Goal: Transaction & Acquisition: Book appointment/travel/reservation

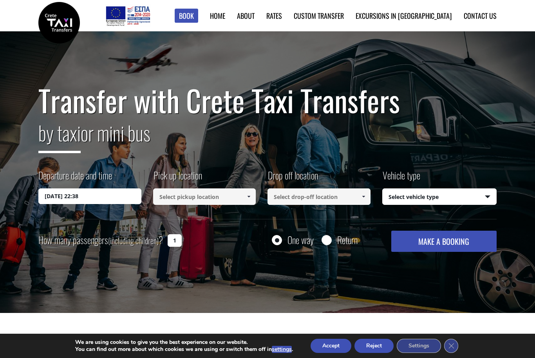
click at [94, 195] on input "12/09/2025 22:38" at bounding box center [89, 196] width 103 height 16
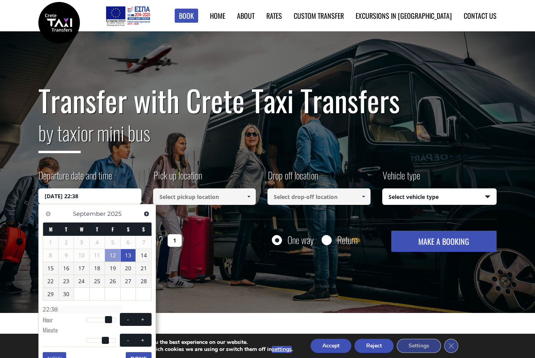
click at [129, 255] on link "13" at bounding box center [128, 255] width 15 height 13
type input "13/09/2025 00:00"
click at [208, 197] on input at bounding box center [204, 196] width 103 height 16
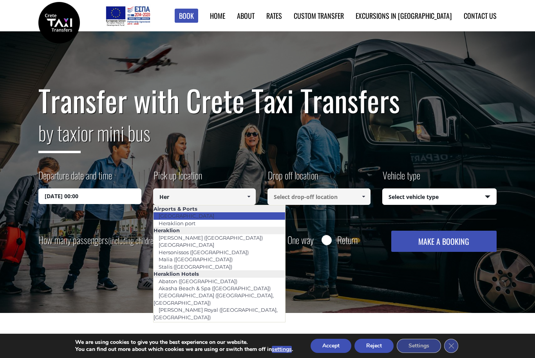
click at [199, 217] on link "[GEOGRAPHIC_DATA]" at bounding box center [186, 215] width 66 height 11
type input "[GEOGRAPHIC_DATA]"
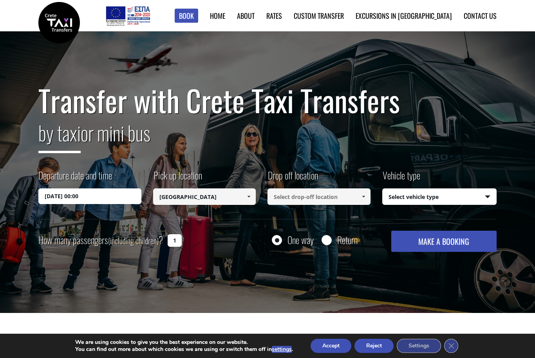
click at [345, 199] on input at bounding box center [318, 196] width 103 height 16
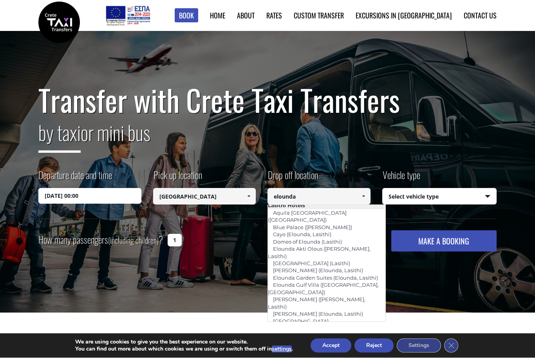
scroll to position [24, 0]
click at [345, 338] on link "Elounda Spa Villas (Elounda, Lasithi)" at bounding box center [324, 347] width 112 height 18
type input "Elounda Spa Villas (Elounda, Lasithi)"
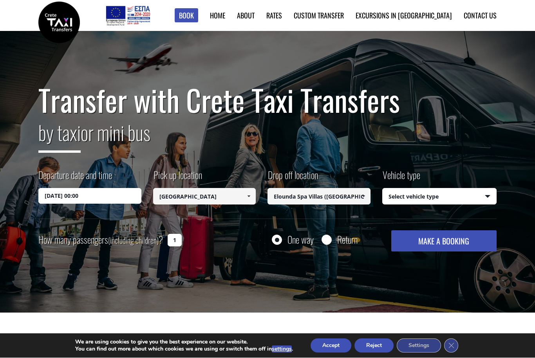
click at [491, 197] on select "Select vehicle type Taxi (4 passengers) Mercedes E Class Mini Van (7 passengers…" at bounding box center [439, 197] width 114 height 16
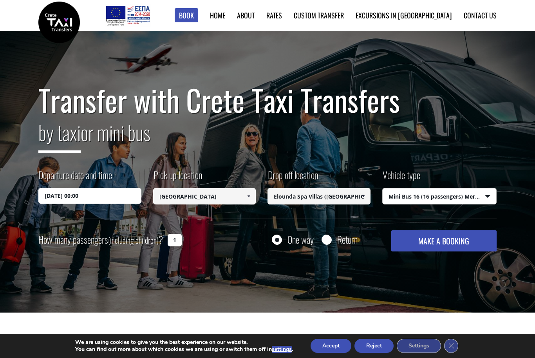
click at [474, 196] on select "Select vehicle type Taxi (4 passengers) Mercedes E Class Mini Van (7 passengers…" at bounding box center [439, 196] width 114 height 16
select select "540"
click at [329, 243] on input "Return" at bounding box center [326, 240] width 10 height 10
radio input "true"
type input "Elounda Spa Villas (Elounda, Lasithi)"
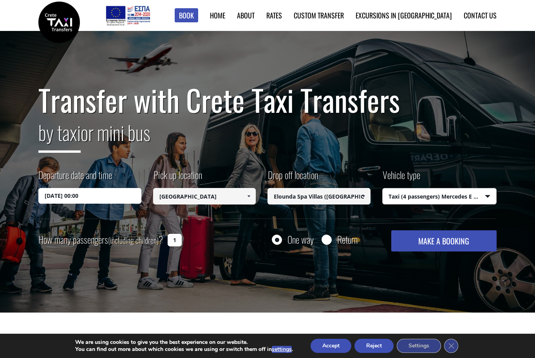
type input "[GEOGRAPHIC_DATA]"
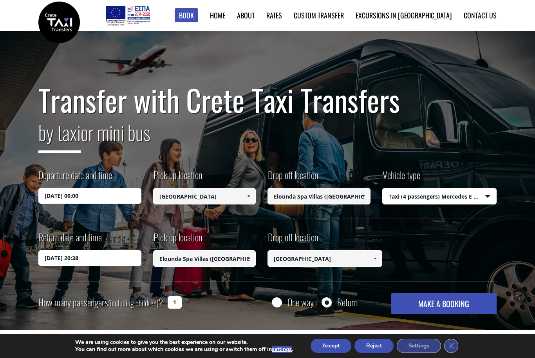
click at [98, 259] on input "13/09/2025 20:38" at bounding box center [89, 258] width 103 height 16
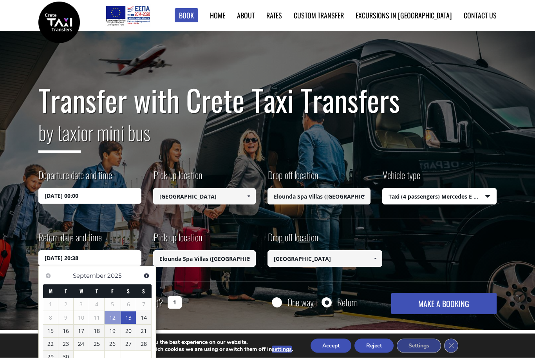
click at [110, 198] on input "13/09/2025 00:00" at bounding box center [89, 196] width 103 height 16
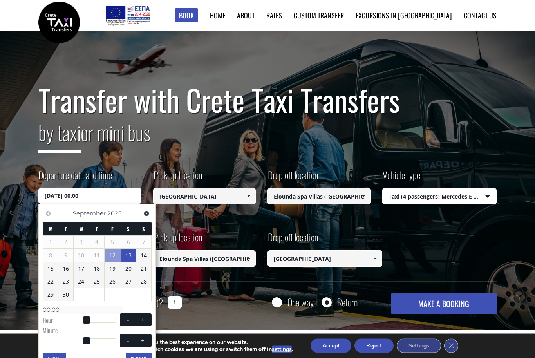
scroll to position [0, 0]
click at [102, 196] on input "13/09/2025 00:00" at bounding box center [89, 196] width 103 height 16
click at [87, 316] on span at bounding box center [86, 319] width 7 height 7
click at [146, 319] on span at bounding box center [143, 320] width 6 height 6
type input "13/09/2025 01:00"
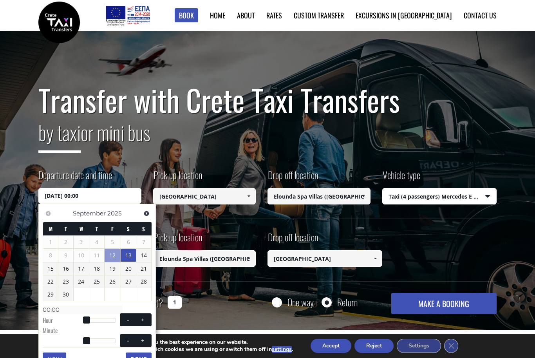
type input "01:00"
click at [146, 318] on span at bounding box center [143, 320] width 6 height 6
type input "13/09/2025 02:00"
type input "02:00"
click at [146, 319] on button "+" at bounding box center [143, 319] width 14 height 7
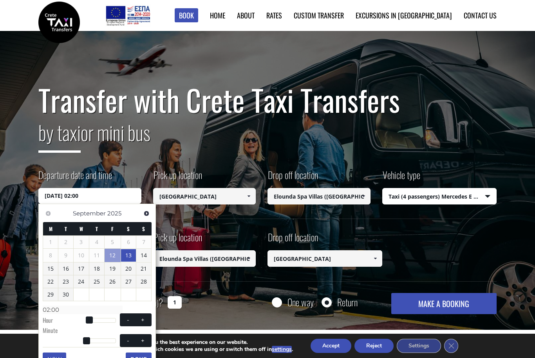
type input "13/09/2025 03:00"
type input "03:00"
click at [146, 319] on button "+" at bounding box center [143, 319] width 14 height 7
type input "13/09/2025 04:00"
type input "04:00"
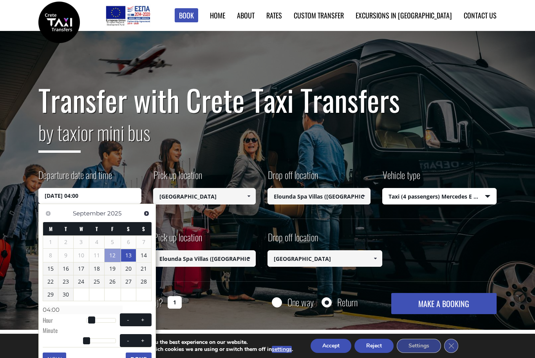
click at [146, 319] on button "+" at bounding box center [143, 319] width 14 height 7
type input "13/09/2025 05:00"
type input "05:00"
click at [146, 319] on button "+" at bounding box center [143, 319] width 14 height 7
type input "13/09/2025 06:00"
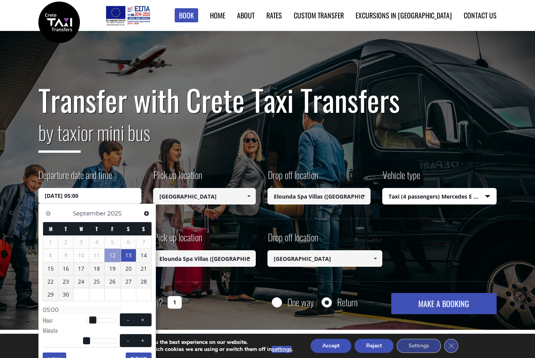
type input "06:00"
click at [144, 321] on button "+" at bounding box center [143, 319] width 14 height 7
type input "13/09/2025 07:00"
type input "07:00"
click at [145, 322] on span "- +" at bounding box center [136, 319] width 32 height 13
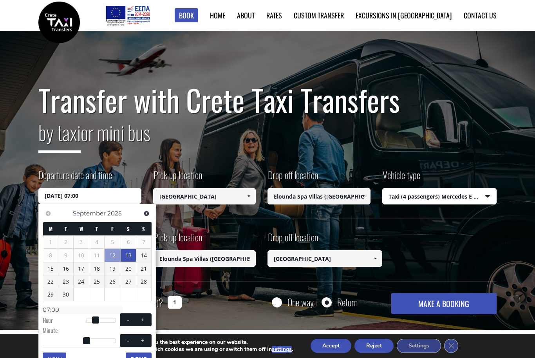
click at [145, 321] on button "+" at bounding box center [143, 319] width 14 height 7
type input "13/09/2025 08:00"
type input "08:00"
click at [146, 322] on span "- +" at bounding box center [136, 319] width 32 height 13
click at [145, 321] on button "+" at bounding box center [143, 319] width 14 height 7
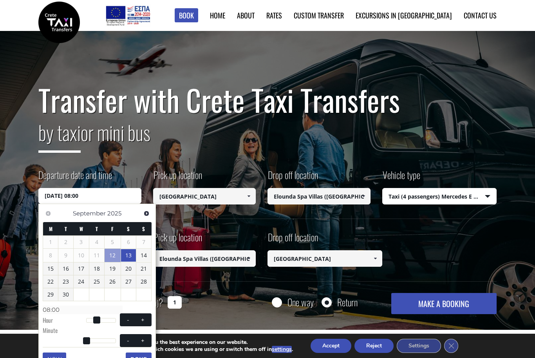
type input "13/09/2025 09:00"
type input "09:00"
click at [146, 322] on span "- +" at bounding box center [136, 319] width 32 height 13
click at [146, 321] on button "+" at bounding box center [143, 319] width 14 height 7
type input "13/09/2025 10:00"
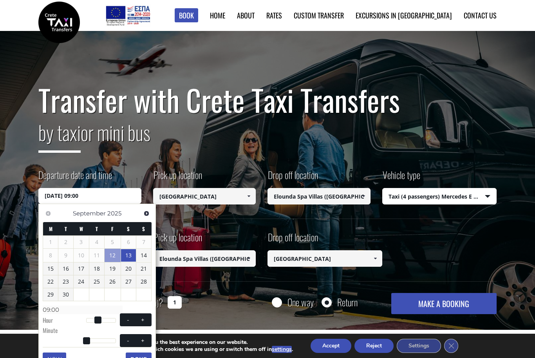
type input "10:00"
click at [146, 320] on button "+" at bounding box center [143, 319] width 14 height 7
type input "13/09/2025 11:00"
type input "11:00"
click at [144, 321] on button "+" at bounding box center [143, 319] width 14 height 7
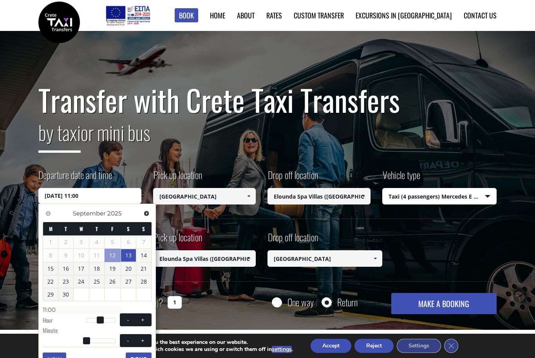
type input "13/09/2025 12:00"
type input "12:00"
click at [145, 322] on span "- +" at bounding box center [136, 319] width 32 height 13
click at [142, 320] on span at bounding box center [143, 320] width 6 height 6
type input "13/09/2025 13:00"
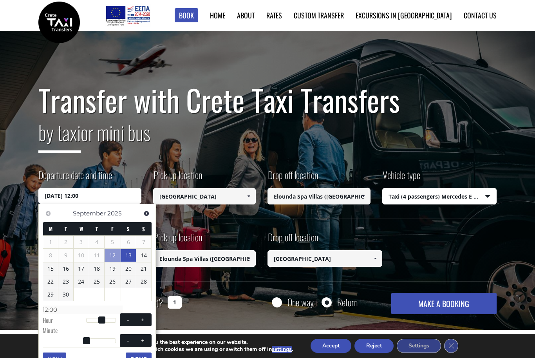
type input "13:00"
click at [143, 317] on span at bounding box center [143, 320] width 6 height 6
type input "13/09/2025 14:00"
type input "14:00"
click at [143, 317] on span at bounding box center [143, 320] width 6 height 6
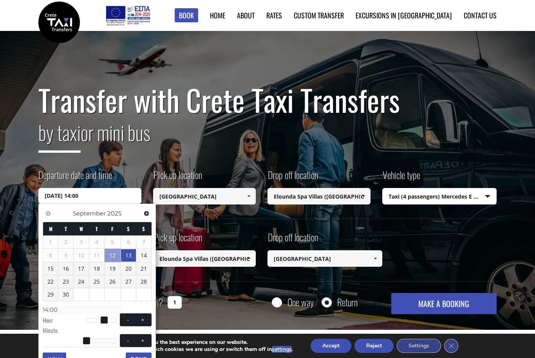
type input "13/09/2025 15:00"
type input "15:00"
click at [143, 320] on span at bounding box center [143, 320] width 6 height 6
type input "13/09/2025 16:00"
type input "16:00"
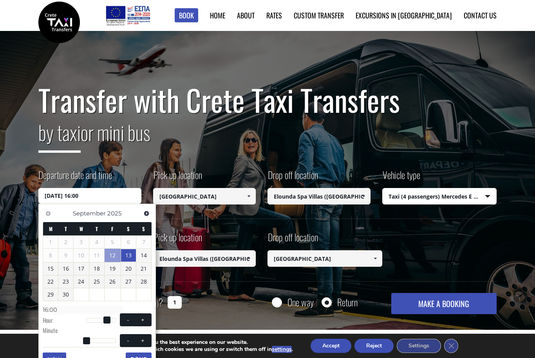
click at [142, 355] on button "Done" at bounding box center [139, 358] width 26 height 13
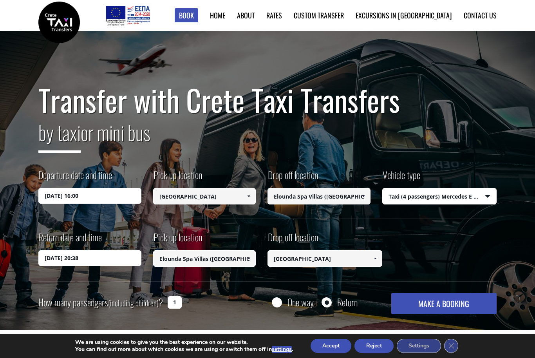
click at [103, 259] on input "13/09/2025 20:38" at bounding box center [89, 258] width 103 height 16
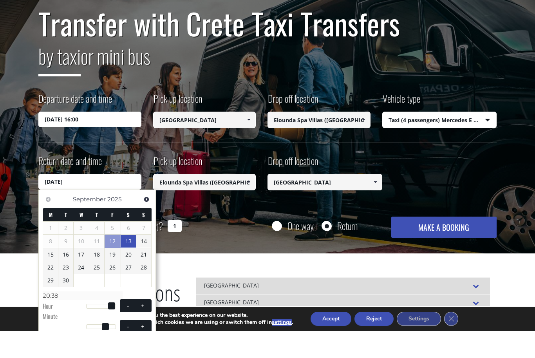
scroll to position [51, 0]
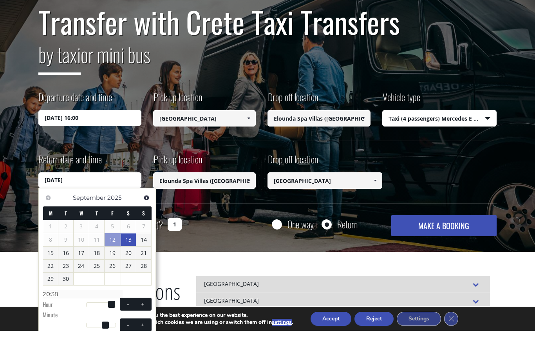
click at [114, 328] on span at bounding box center [111, 331] width 7 height 7
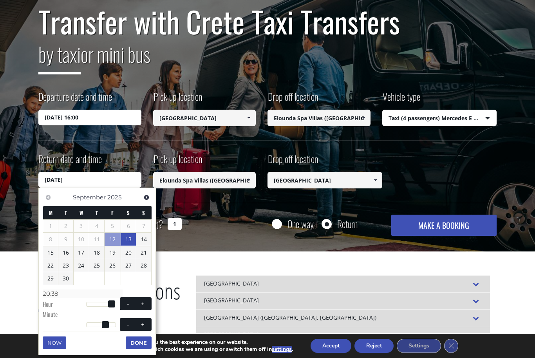
click at [126, 301] on span at bounding box center [128, 304] width 6 height 6
type input "13/09/2025 19:38"
type input "19:38"
click at [126, 301] on span at bounding box center [128, 304] width 6 height 6
type input "13/09/2025 18:38"
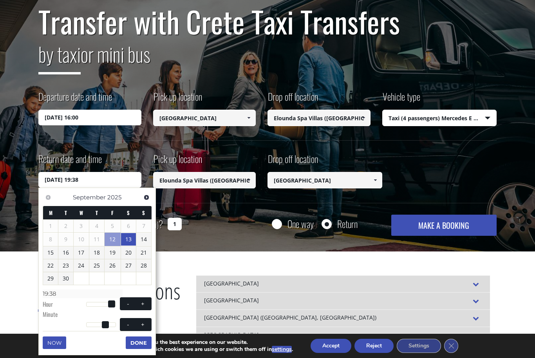
type input "18:38"
click at [126, 302] on span at bounding box center [128, 304] width 6 height 6
type input "13/09/2025 17:38"
type input "17:38"
click at [126, 302] on span at bounding box center [128, 304] width 6 height 6
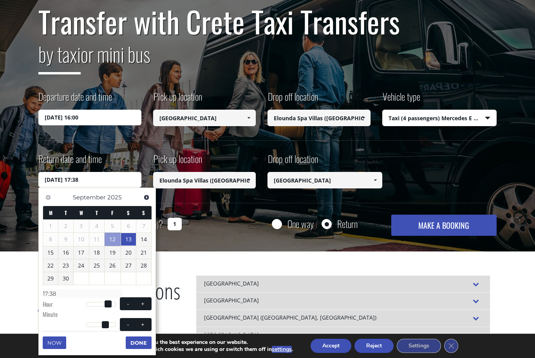
type input "13/09/2025 16:38"
type input "16:38"
click at [126, 301] on span at bounding box center [128, 304] width 6 height 6
type input "13/09/2025 15:38"
type input "15:38"
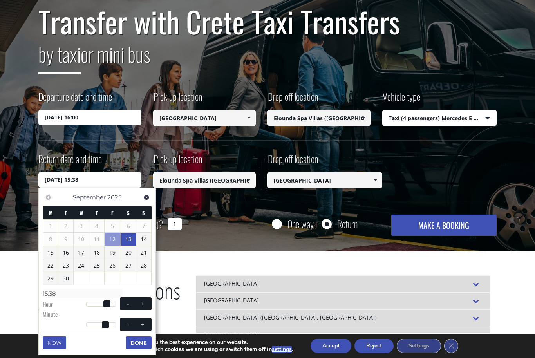
click at [126, 301] on span at bounding box center [128, 304] width 6 height 6
type input "13/09/2025 14:38"
type input "14:38"
click at [126, 303] on span at bounding box center [128, 304] width 6 height 6
type input "13/09/2025 13:38"
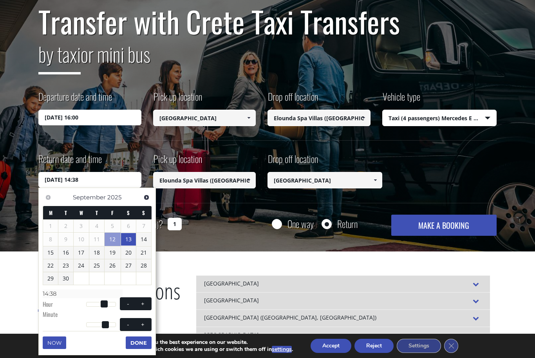
type input "13:38"
click at [126, 302] on span at bounding box center [128, 304] width 6 height 6
type input "13/09/2025 12:38"
type input "12:38"
click at [126, 303] on span at bounding box center [128, 304] width 6 height 6
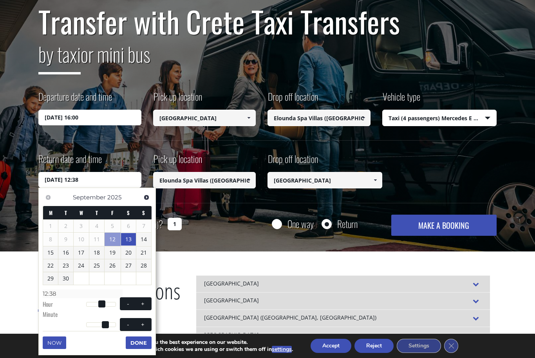
type input "13/09/2025 11:38"
type input "11:38"
click at [125, 302] on span at bounding box center [128, 304] width 6 height 6
type input "13/09/2025 10:38"
type input "10:38"
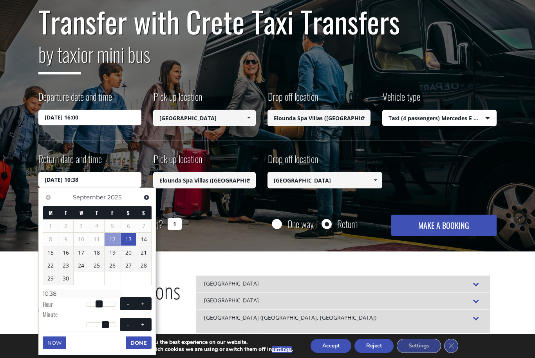
click at [125, 303] on span at bounding box center [128, 304] width 6 height 6
type input "13/09/2025 09:38"
type input "09:38"
click at [125, 303] on span at bounding box center [128, 304] width 6 height 6
type input "13/09/2025 08:38"
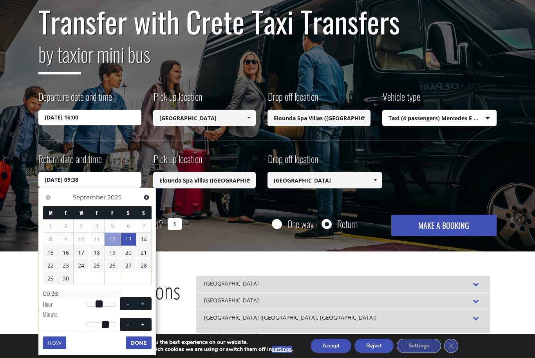
type input "08:38"
click at [142, 301] on span at bounding box center [143, 304] width 6 height 6
type input "13/09/2025 09:38"
type input "09:38"
click at [138, 339] on button "Done" at bounding box center [139, 342] width 26 height 13
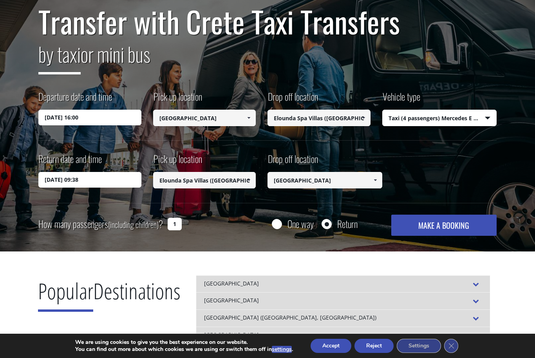
click at [467, 225] on button "MAKE A BOOKING" at bounding box center [443, 224] width 105 height 21
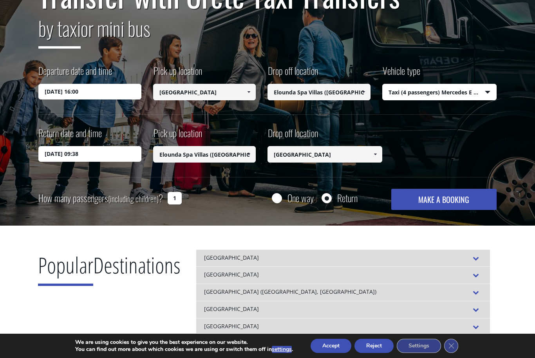
click at [98, 92] on input "13/09/2025 16:00" at bounding box center [89, 92] width 103 height 16
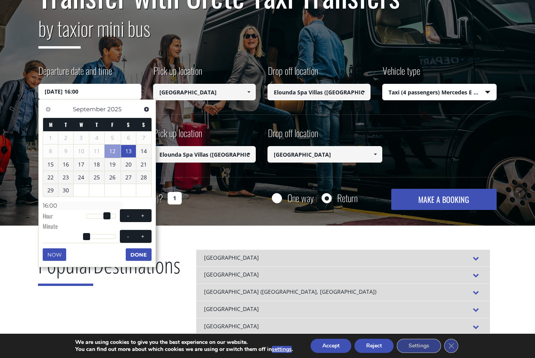
click at [142, 217] on button "+" at bounding box center [143, 215] width 14 height 7
type input "13/09/2025 17:00"
type input "17:00"
click at [145, 236] on span at bounding box center [143, 236] width 6 height 6
type input "13/09/2025 17:01"
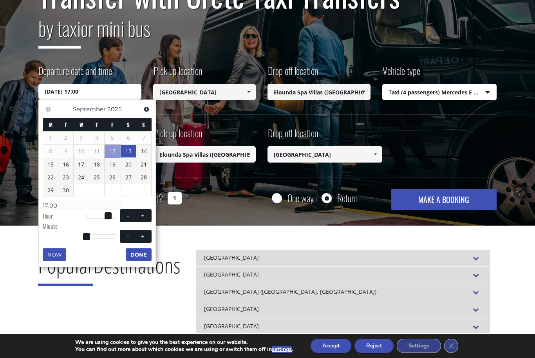
type input "17:01"
click at [144, 236] on span at bounding box center [143, 236] width 6 height 6
type input "13/09/2025 17:02"
type input "17:02"
click at [144, 237] on span at bounding box center [143, 236] width 6 height 6
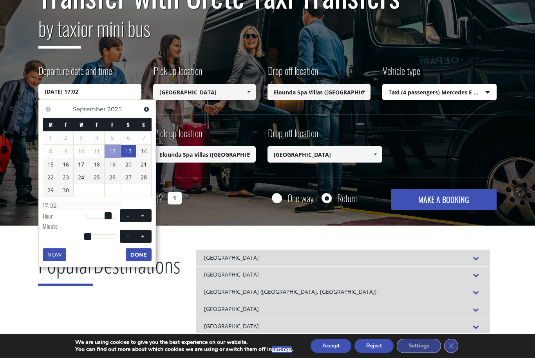
type input "13/09/2025 17:03"
type input "17:03"
click at [145, 238] on span "- +" at bounding box center [136, 236] width 32 height 13
click at [147, 236] on button "+" at bounding box center [143, 235] width 14 height 7
type input "13/09/2025 17:04"
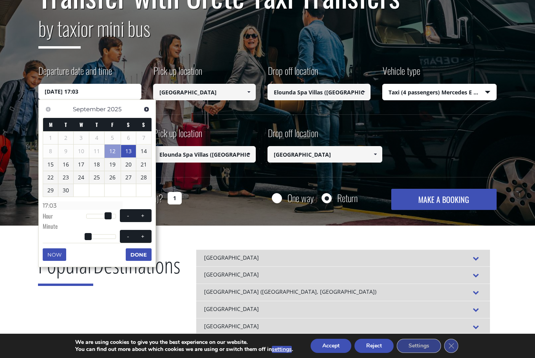
type input "17:04"
click at [146, 235] on button "+" at bounding box center [143, 235] width 14 height 7
type input "13/09/2025 17:05"
type input "17:05"
click at [146, 237] on span at bounding box center [143, 236] width 6 height 6
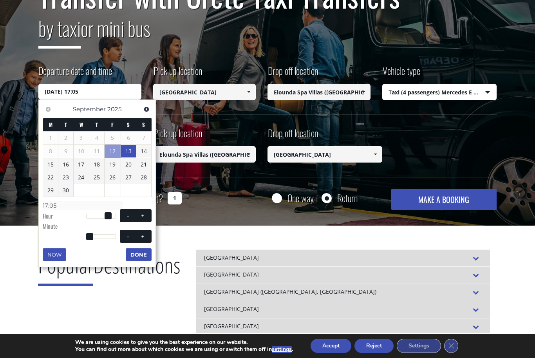
type input "13/09/2025 17:06"
type input "17:06"
click at [146, 237] on span at bounding box center [143, 236] width 6 height 6
type input "13/09/2025 17:07"
type input "17:07"
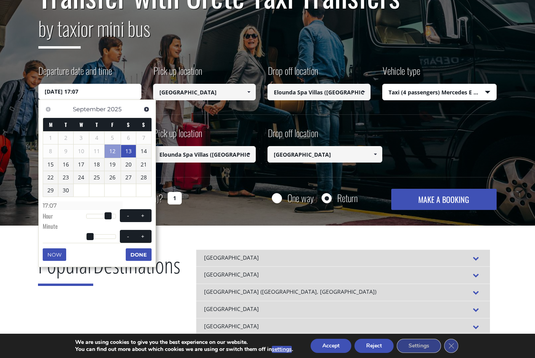
click at [143, 236] on span at bounding box center [143, 236] width 6 height 6
type input "13/09/2025 17:08"
type input "17:08"
click at [145, 239] on span "- +" at bounding box center [136, 236] width 32 height 13
click at [141, 237] on span at bounding box center [143, 236] width 6 height 6
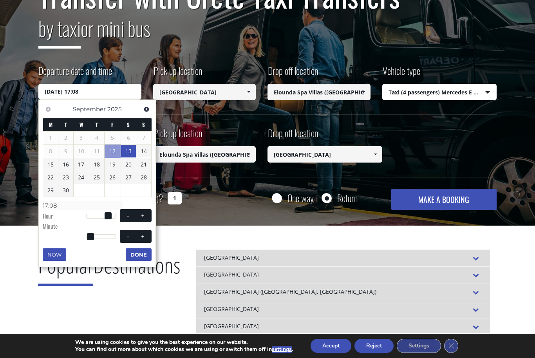
type input "13/09/2025 17:09"
type input "17:09"
click at [144, 240] on span "- +" at bounding box center [136, 236] width 32 height 13
click at [141, 238] on button "+" at bounding box center [143, 235] width 14 height 7
type input "13/09/2025 17:10"
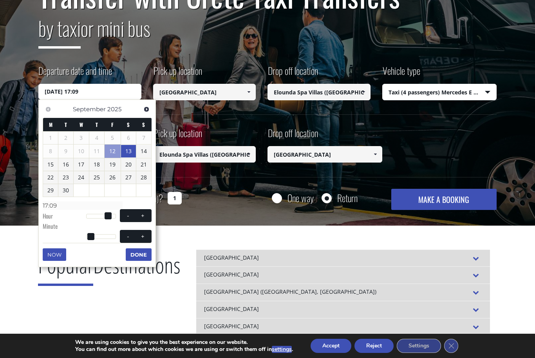
type input "17:10"
click at [144, 243] on div "Now Done" at bounding box center [97, 245] width 109 height 5
click at [146, 235] on span at bounding box center [143, 236] width 6 height 6
type input "13/09/2025 17:11"
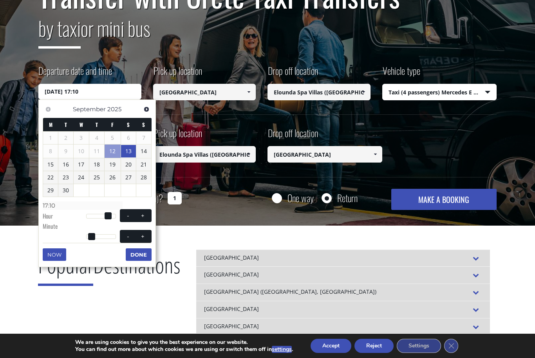
type input "17:11"
click at [145, 234] on span at bounding box center [143, 236] width 6 height 6
type input "13/09/2025 17:12"
type input "17:12"
click at [145, 236] on span at bounding box center [143, 236] width 6 height 6
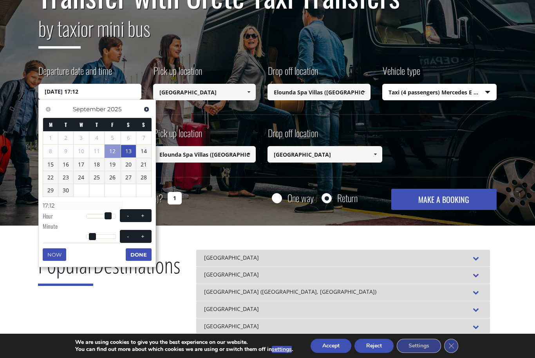
type input "13/09/2025 17:13"
type input "17:13"
click at [145, 235] on span at bounding box center [143, 236] width 6 height 6
type input "13/09/2025 17:14"
type input "17:14"
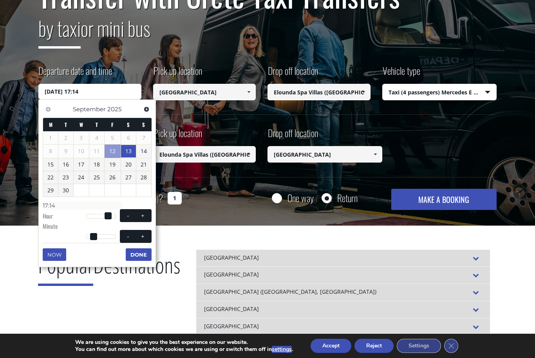
click at [145, 238] on button "+" at bounding box center [143, 235] width 14 height 7
type input "13/09/2025 17:15"
type input "17:15"
click at [144, 237] on button "+" at bounding box center [143, 235] width 14 height 7
type input "13/09/2025 17:16"
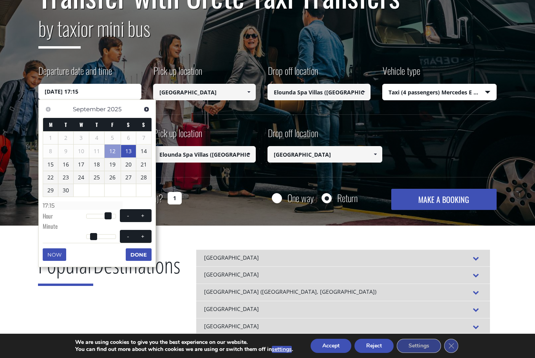
type input "17:16"
click at [143, 237] on button "+" at bounding box center [143, 235] width 14 height 7
type input "13/09/2025 17:17"
type input "17:17"
click at [145, 237] on span at bounding box center [143, 236] width 6 height 6
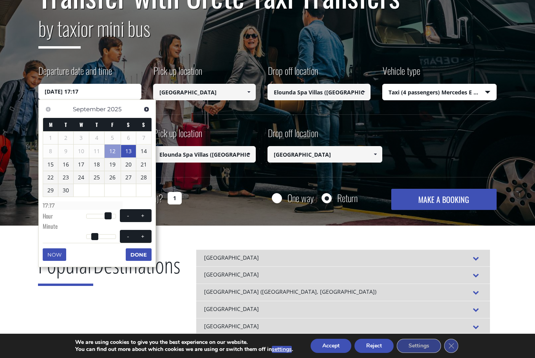
type input "13/09/2025 17:18"
type input "17:18"
click at [146, 234] on button "+" at bounding box center [143, 235] width 14 height 7
type input "13/09/2025 17:19"
type input "17:19"
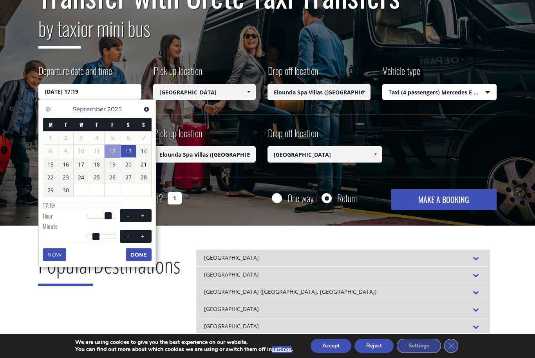
click at [146, 234] on button "+" at bounding box center [143, 235] width 14 height 7
type input "13/09/2025 17:20"
type input "17:20"
click at [144, 236] on span at bounding box center [143, 236] width 6 height 6
type input "13/09/2025 17:21"
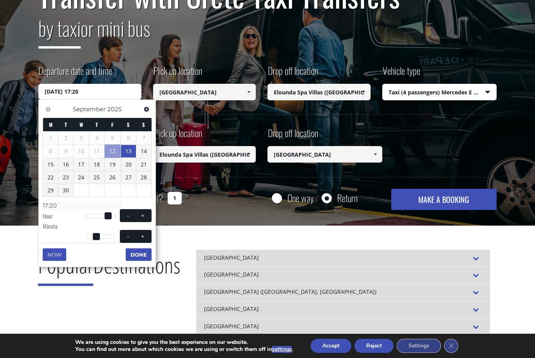
type input "17:21"
click at [144, 236] on span at bounding box center [143, 236] width 6 height 6
type input "13/09/2025 17:22"
type input "17:22"
click at [144, 235] on span at bounding box center [143, 236] width 6 height 6
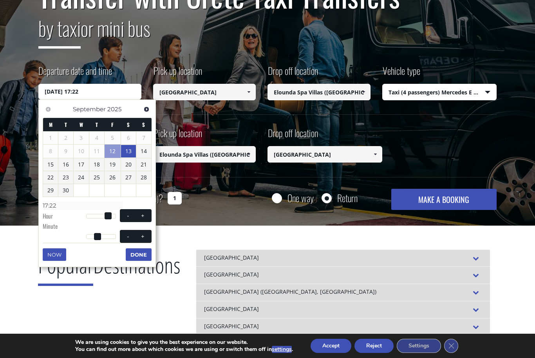
type input "13/09/2025 17:23"
type input "17:23"
click at [145, 235] on span at bounding box center [143, 236] width 6 height 6
type input "13/09/2025 17:24"
type input "17:24"
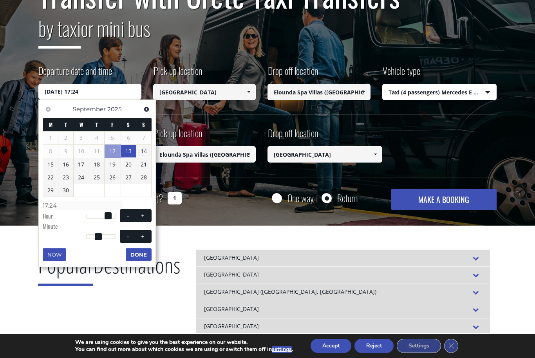
click at [144, 234] on span at bounding box center [143, 236] width 6 height 6
type input "13/09/2025 17:25"
type input "17:25"
click at [144, 235] on span at bounding box center [143, 236] width 6 height 6
type input "13/09/2025 17:26"
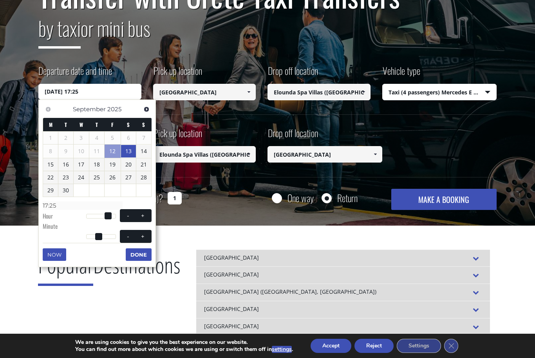
type input "17:26"
click at [144, 236] on span at bounding box center [143, 236] width 6 height 6
type input "13/09/2025 17:27"
type input "17:27"
click at [144, 237] on span at bounding box center [143, 236] width 6 height 6
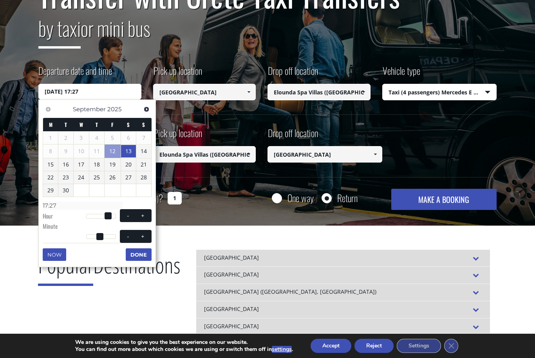
type input "13/09/2025 17:28"
type input "17:28"
click at [145, 236] on span at bounding box center [143, 236] width 6 height 6
type input "13/09/2025 17:29"
type input "17:29"
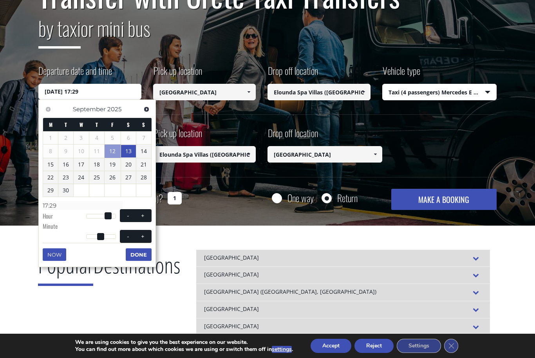
click at [145, 236] on span at bounding box center [143, 236] width 6 height 6
type input "13/09/2025 17:30"
type input "17:30"
click at [148, 250] on button "Done" at bounding box center [139, 254] width 26 height 13
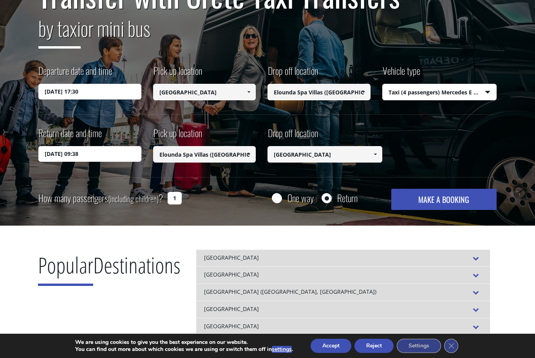
click at [235, 93] on input "[GEOGRAPHIC_DATA]" at bounding box center [204, 92] width 103 height 16
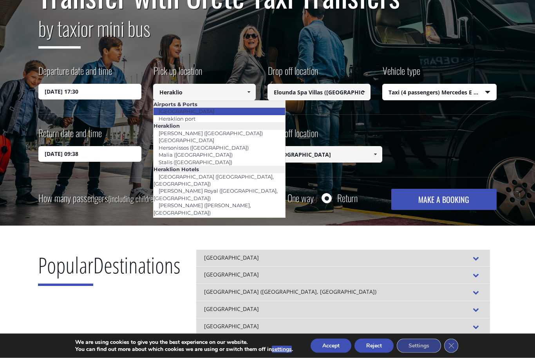
click at [197, 109] on link "[GEOGRAPHIC_DATA]" at bounding box center [186, 111] width 66 height 11
type input "[GEOGRAPHIC_DATA]"
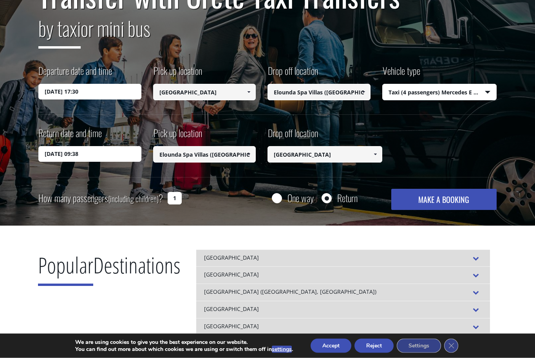
click at [330, 92] on input "Elounda Spa Villas (Elounda, Lasithi)" at bounding box center [318, 92] width 103 height 16
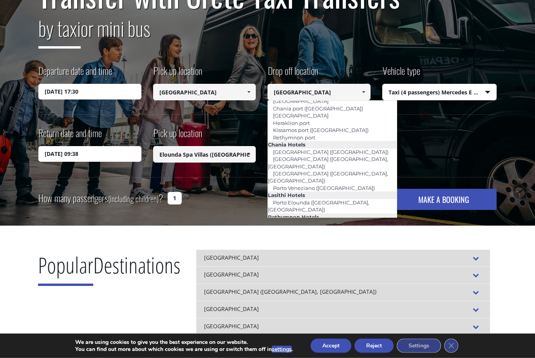
scroll to position [0, 0]
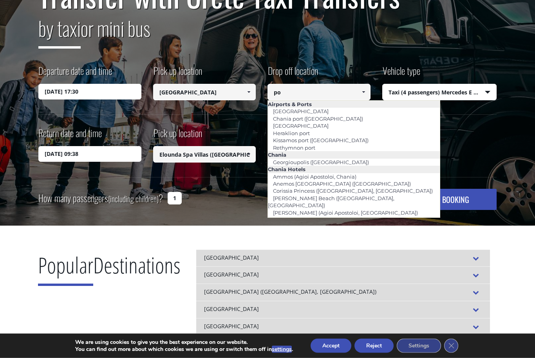
type input "p"
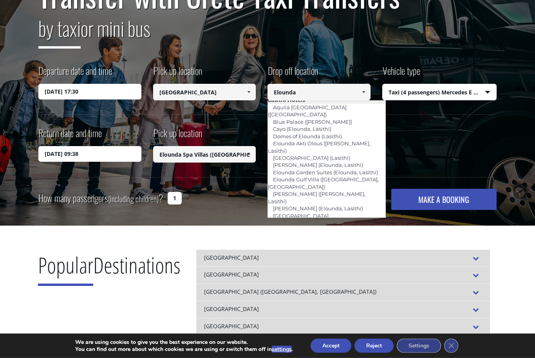
scroll to position [24, 0]
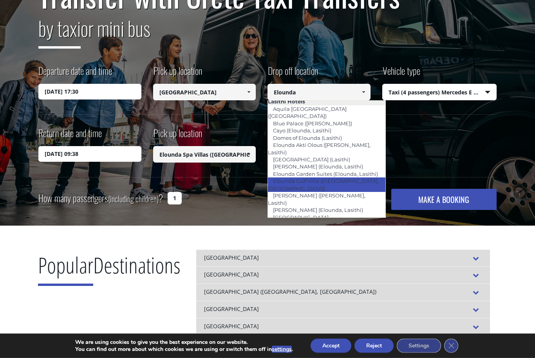
click at [355, 176] on link "Elounda Gulf Villa (Elounda, Lasithi)" at bounding box center [323, 185] width 111 height 18
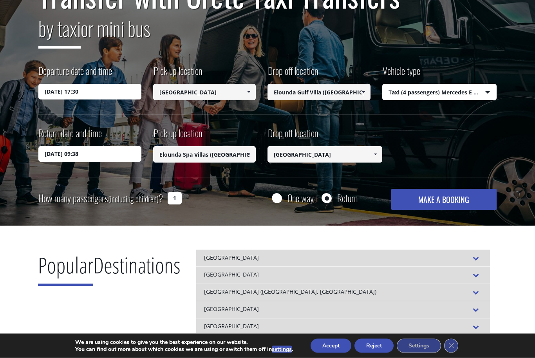
click at [340, 93] on input "Elounda Gulf Villa (Elounda, Lasithi)" at bounding box center [318, 92] width 103 height 16
click at [349, 93] on input "Elounda Gulf Vi, Lasithi)" at bounding box center [318, 92] width 103 height 16
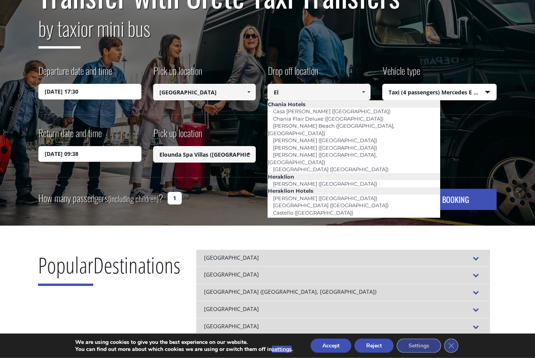
type input "E"
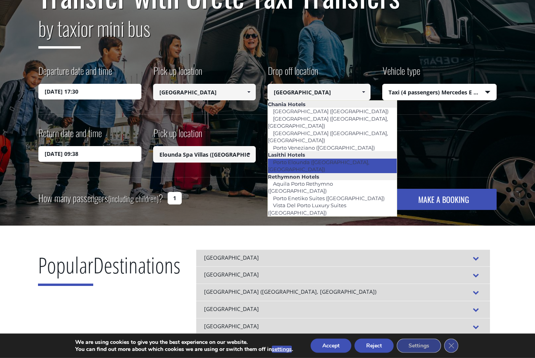
click at [342, 157] on link "Porto Elounda ([GEOGRAPHIC_DATA], [GEOGRAPHIC_DATA])" at bounding box center [318, 166] width 101 height 18
type input "Porto Elounda ([GEOGRAPHIC_DATA], [GEOGRAPHIC_DATA])"
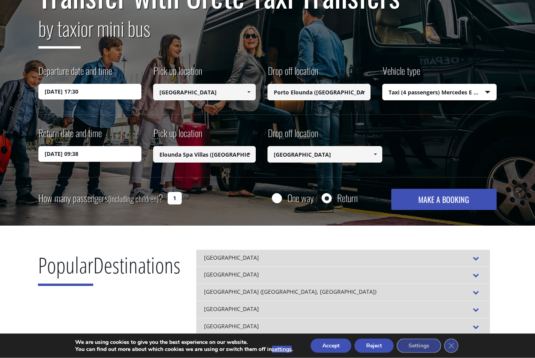
click at [488, 92] on select "Select vehicle type Taxi (4 passengers) Mercedes E Class Mini Van (7 passengers…" at bounding box center [439, 93] width 114 height 16
type input "Porto Elounda ([GEOGRAPHIC_DATA], [GEOGRAPHIC_DATA])"
click at [110, 160] on input "13/09/2025 09:38" at bounding box center [89, 154] width 103 height 16
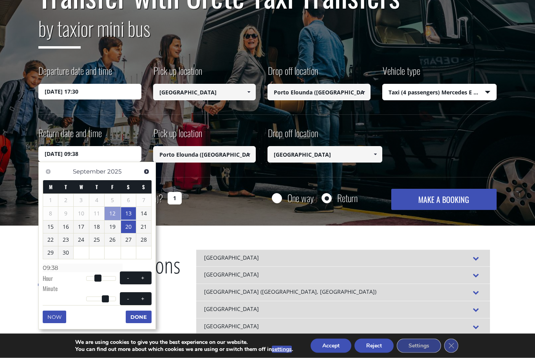
click at [133, 225] on link "20" at bounding box center [128, 227] width 15 height 13
click at [145, 277] on span at bounding box center [143, 278] width 6 height 6
type input "20/09/2025 10:38"
type input "10:38"
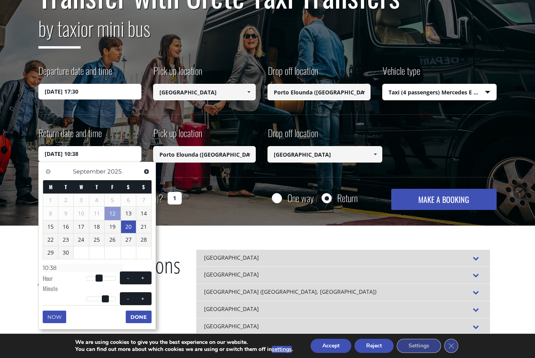
click at [128, 297] on span at bounding box center [128, 298] width 6 height 6
type input "20/09/2025 10:37"
type input "10:37"
click at [128, 296] on span at bounding box center [128, 298] width 6 height 6
type input "20/09/2025 10:36"
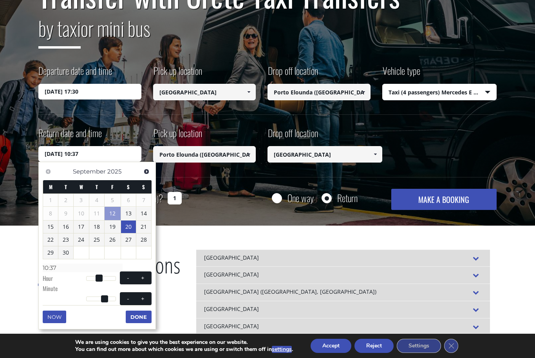
type input "10:36"
click at [128, 299] on span at bounding box center [128, 298] width 6 height 6
type input "20/09/2025 10:35"
type input "10:35"
click at [128, 298] on span at bounding box center [128, 298] width 6 height 6
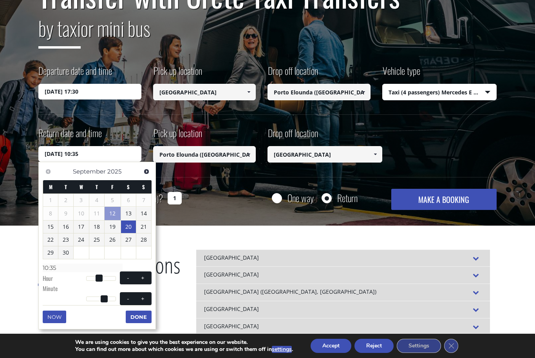
type input "20/09/2025 10:34"
type input "10:34"
click at [127, 299] on button "-" at bounding box center [128, 298] width 14 height 7
type input "20/09/2025 10:33"
type input "10:33"
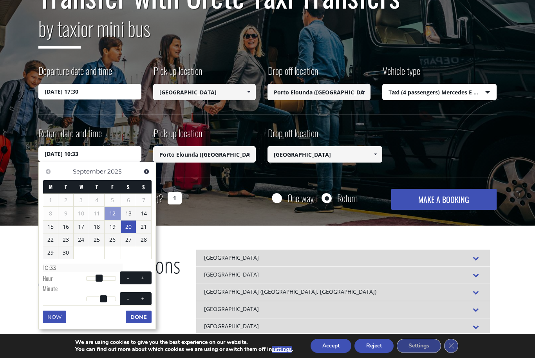
click at [128, 300] on span "- +" at bounding box center [136, 298] width 32 height 13
click at [127, 299] on button "-" at bounding box center [128, 298] width 14 height 7
type input "20/09/2025 10:32"
type input "10:32"
click at [128, 300] on span "- +" at bounding box center [136, 298] width 32 height 13
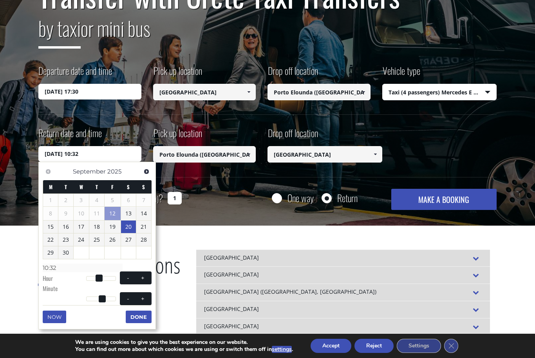
click at [129, 300] on button "-" at bounding box center [128, 298] width 14 height 7
type input "20/09/2025 10:31"
type input "10:31"
click at [129, 300] on button "-" at bounding box center [128, 298] width 14 height 7
type input "20/09/2025 10:30"
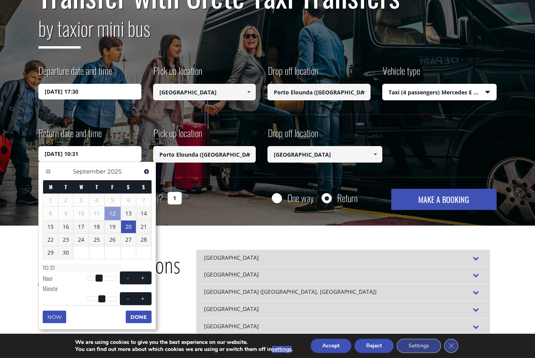
type input "10:30"
click at [129, 299] on button "-" at bounding box center [128, 298] width 14 height 7
type input "20/09/2025 10:29"
type input "10:29"
click at [129, 299] on button "-" at bounding box center [128, 298] width 14 height 7
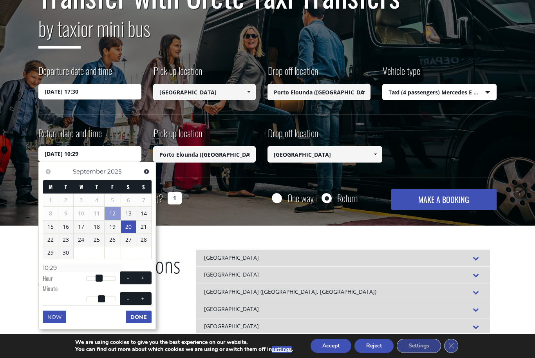
type input "20/09/2025 10:28"
type input "10:28"
click at [128, 299] on button "-" at bounding box center [128, 298] width 14 height 7
type input "20/09/2025 10:27"
type input "10:27"
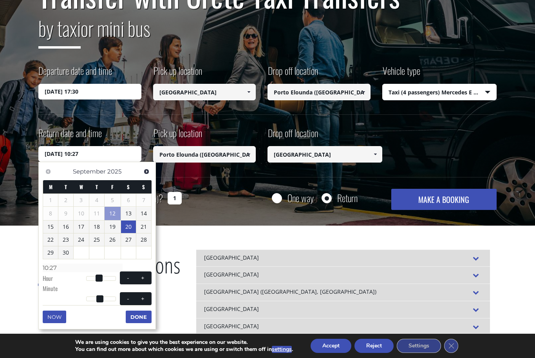
click at [129, 300] on span "- +" at bounding box center [136, 298] width 32 height 13
click at [126, 299] on span at bounding box center [128, 298] width 6 height 6
type input "20/09/2025 10:26"
type input "10:26"
click at [128, 301] on span "- +" at bounding box center [136, 298] width 32 height 13
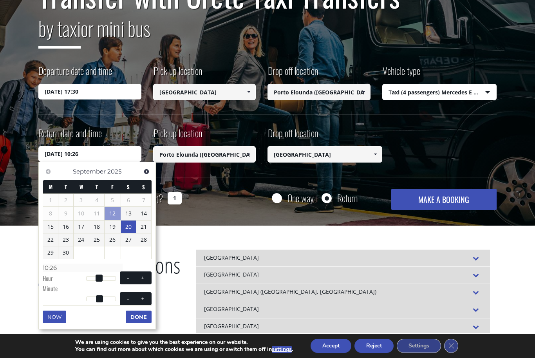
click at [128, 305] on div "Now Done" at bounding box center [97, 307] width 109 height 5
click at [131, 298] on button "-" at bounding box center [128, 298] width 14 height 7
type input "20/09/2025 10:25"
type input "10:25"
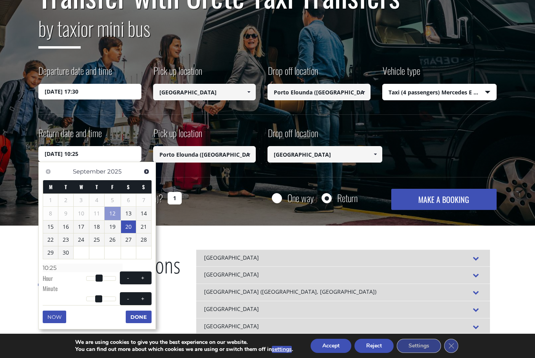
click at [131, 297] on button "-" at bounding box center [128, 298] width 14 height 7
type input "20/09/2025 10:24"
type input "10:24"
click at [131, 297] on span at bounding box center [128, 298] width 6 height 6
type input "20/09/2025 10:23"
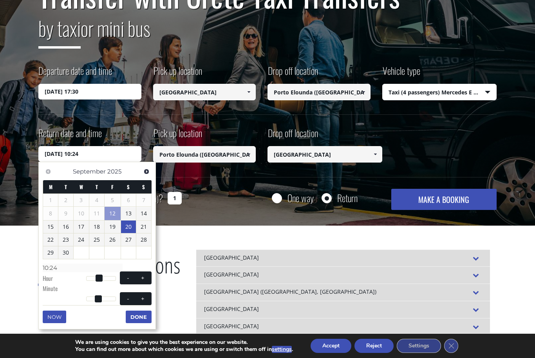
type input "10:23"
click at [130, 296] on span at bounding box center [128, 298] width 6 height 6
type input "20/09/2025 10:22"
type input "10:22"
click at [131, 297] on button "-" at bounding box center [128, 298] width 14 height 7
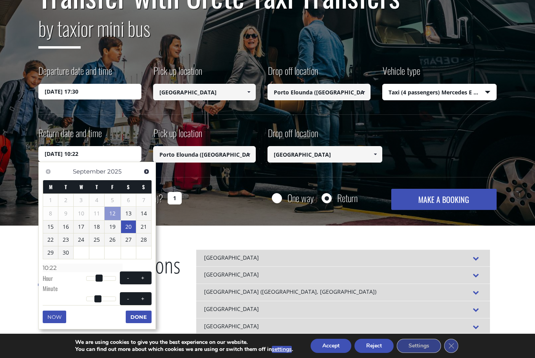
type input "20/09/2025 10:21"
type input "10:21"
click at [131, 297] on span at bounding box center [128, 298] width 6 height 6
type input "20/09/2025 10:20"
type input "10:20"
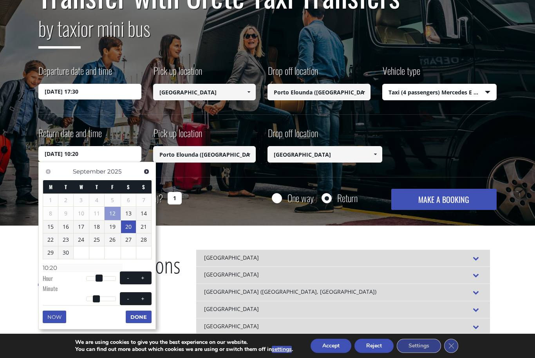
click at [130, 299] on span at bounding box center [128, 298] width 6 height 6
type input "20/09/2025 10:19"
type input "10:19"
click at [130, 298] on span at bounding box center [128, 298] width 6 height 6
type input "20/09/2025 10:18"
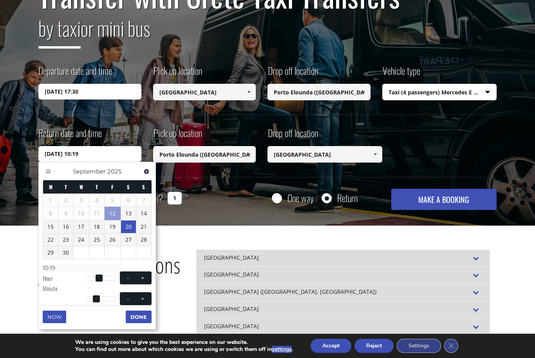
type input "10:18"
click at [130, 299] on span at bounding box center [128, 298] width 6 height 6
type input "20/09/2025 10:17"
type input "10:17"
click at [130, 298] on span at bounding box center [128, 298] width 6 height 6
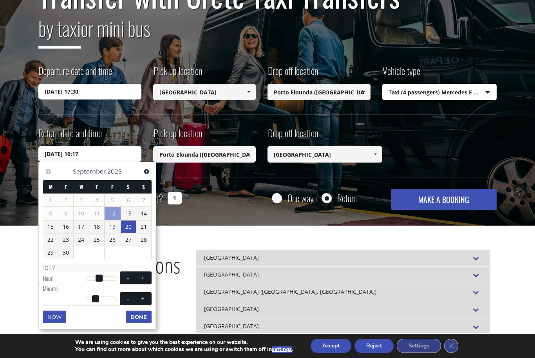
type input "20/09/2025 10:16"
type input "10:16"
click at [130, 299] on button "-" at bounding box center [128, 298] width 14 height 7
type input "20/09/2025 10:15"
type input "10:15"
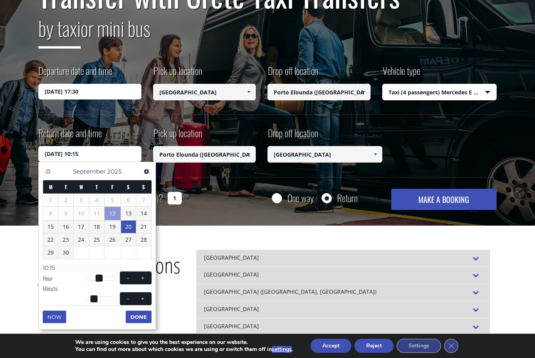
click at [130, 299] on button "-" at bounding box center [128, 298] width 14 height 7
type input "20/09/2025 10:14"
type input "10:14"
click at [130, 299] on button "-" at bounding box center [128, 298] width 14 height 7
type input "20/09/2025 10:13"
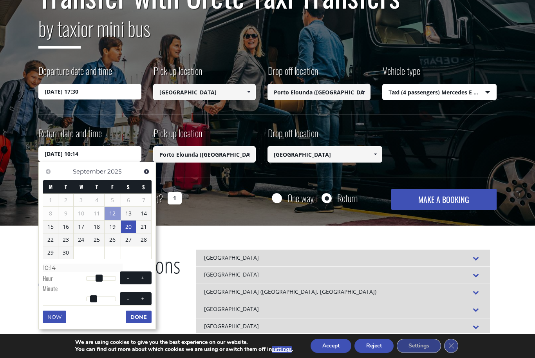
type input "10:13"
click at [130, 299] on span at bounding box center [128, 298] width 6 height 6
type input "20/09/2025 10:12"
type input "10:12"
click at [126, 299] on span at bounding box center [128, 298] width 6 height 6
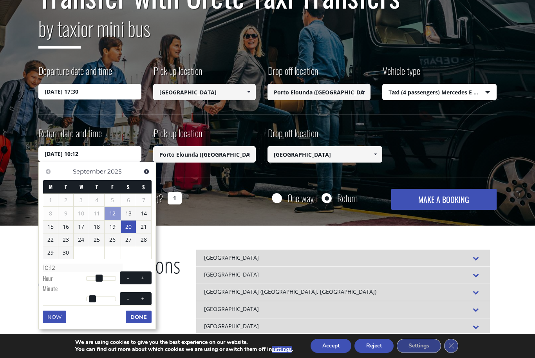
type input "20/09/2025 10:11"
type input "10:11"
click at [128, 301] on span "- +" at bounding box center [136, 298] width 32 height 13
click at [127, 299] on span at bounding box center [128, 298] width 6 height 6
type input "20/09/2025 10:10"
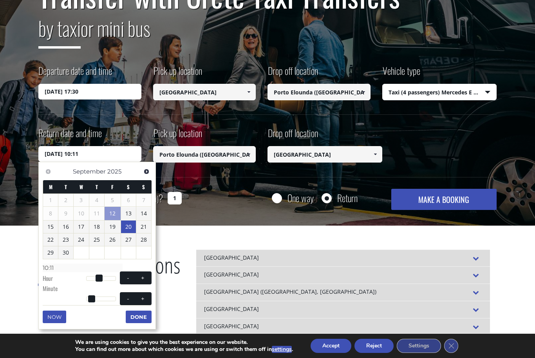
type input "10:10"
click at [128, 298] on span at bounding box center [128, 298] width 6 height 6
type input "20/09/2025 10:09"
type input "10:09"
click at [128, 298] on span at bounding box center [128, 298] width 6 height 6
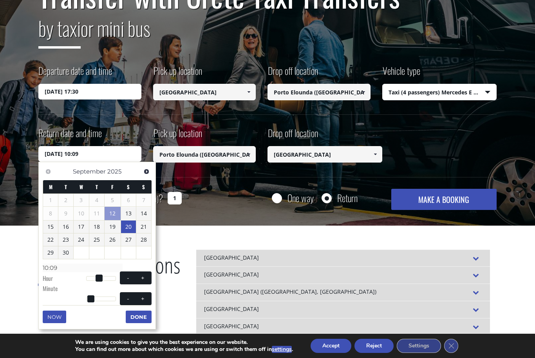
type input "20/09/2025 10:08"
type input "10:08"
click at [128, 297] on span at bounding box center [128, 298] width 6 height 6
type input "20/09/2025 10:07"
type input "10:07"
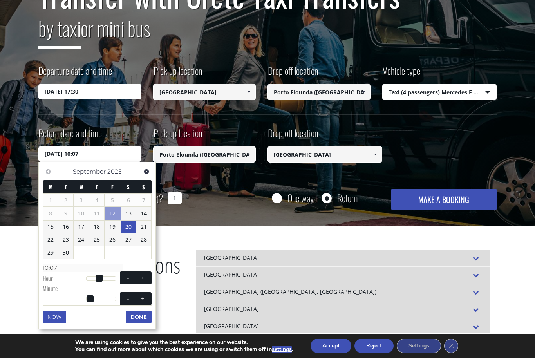
click at [128, 297] on span at bounding box center [128, 298] width 6 height 6
type input "20/09/2025 10:06"
type input "10:06"
click at [128, 298] on span at bounding box center [128, 298] width 6 height 6
type input "20/09/2025 10:05"
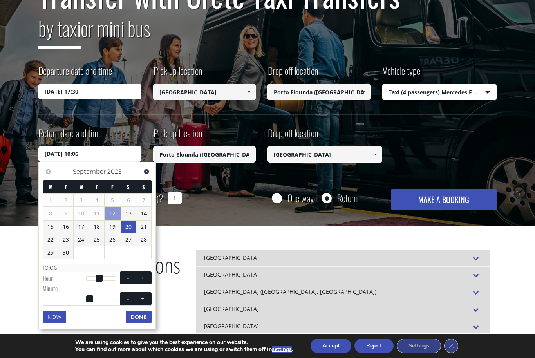
type input "10:05"
click at [126, 299] on span at bounding box center [128, 298] width 6 height 6
click at [127, 299] on span at bounding box center [128, 298] width 6 height 6
click at [126, 295] on span at bounding box center [128, 298] width 6 height 6
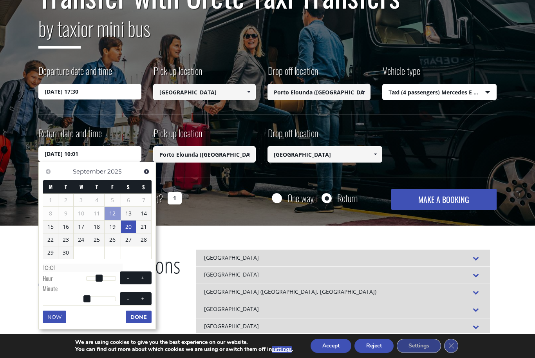
click at [125, 295] on button "-" at bounding box center [128, 298] width 14 height 7
click at [145, 297] on span at bounding box center [143, 298] width 6 height 6
click at [144, 297] on span at bounding box center [143, 298] width 6 height 6
click at [146, 296] on button "+" at bounding box center [143, 298] width 14 height 7
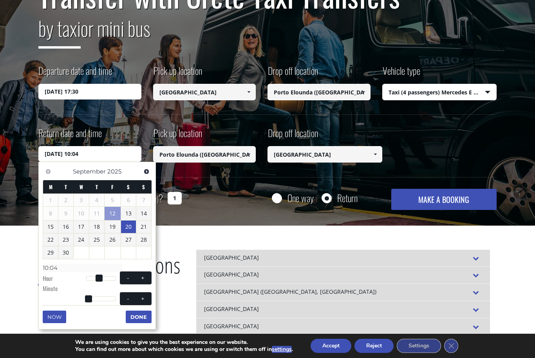
click at [147, 297] on button "+" at bounding box center [143, 298] width 14 height 7
click at [146, 297] on button "+" at bounding box center [143, 298] width 14 height 7
click at [147, 299] on button "+" at bounding box center [143, 298] width 14 height 7
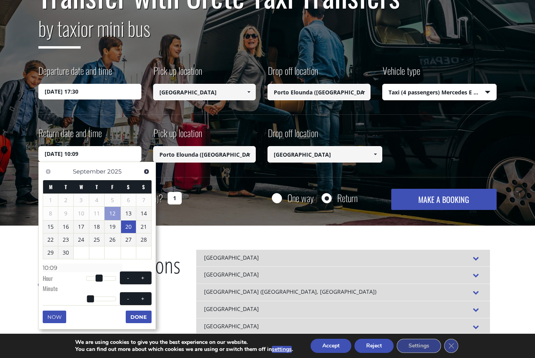
click at [147, 298] on button "+" at bounding box center [143, 298] width 14 height 7
click at [146, 299] on button "+" at bounding box center [143, 298] width 14 height 7
click at [146, 298] on button "+" at bounding box center [143, 298] width 14 height 7
click at [146, 297] on span at bounding box center [143, 298] width 6 height 6
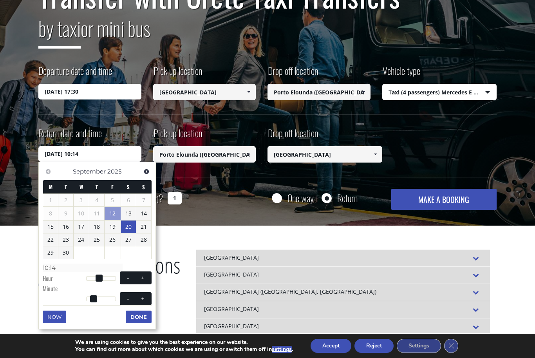
click at [145, 299] on span at bounding box center [143, 298] width 6 height 6
click at [146, 314] on button "Done" at bounding box center [139, 316] width 26 height 13
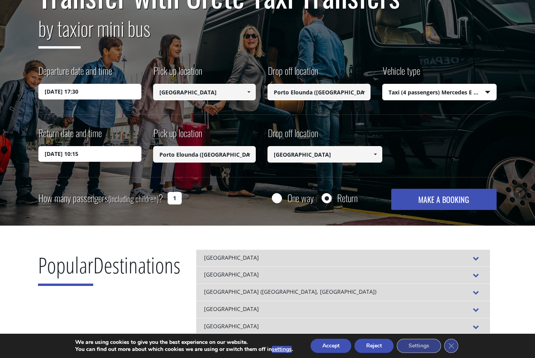
click at [460, 196] on button "MAKE A BOOKING" at bounding box center [443, 199] width 105 height 21
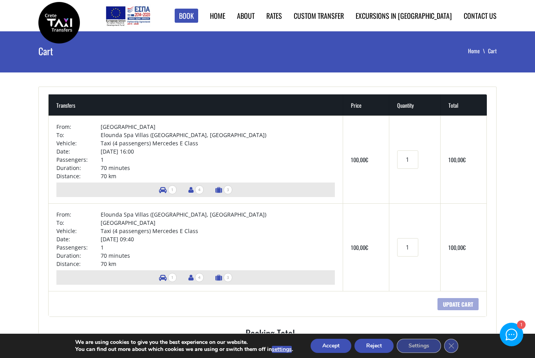
click at [41, 53] on h1 "Cart" at bounding box center [115, 50] width 154 height 39
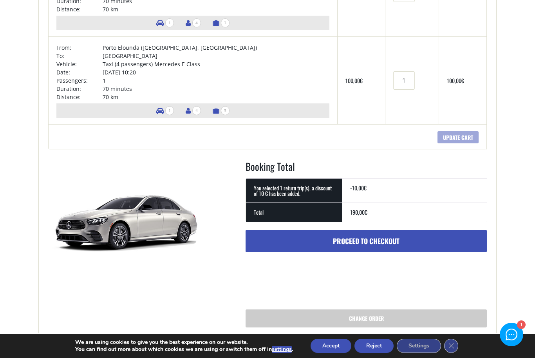
scroll to position [168, 0]
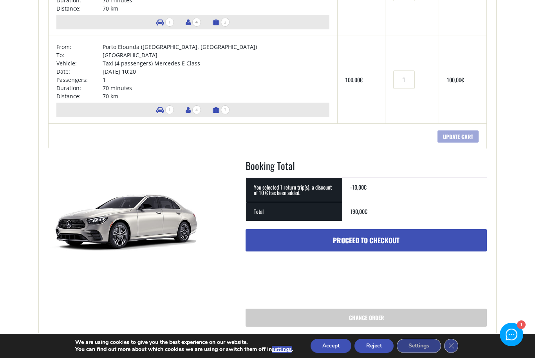
click at [401, 241] on link "Proceed to checkout" at bounding box center [365, 240] width 241 height 23
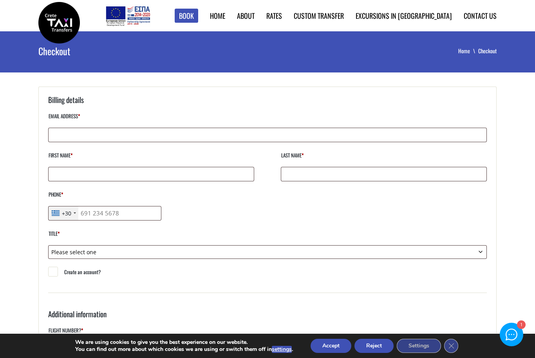
click at [97, 127] on label "Email address *" at bounding box center [267, 119] width 438 height 17
click at [97, 128] on input "Email address *" at bounding box center [267, 135] width 438 height 14
type input "[EMAIL_ADDRESS][DOMAIN_NAME]"
type input "Barbara"
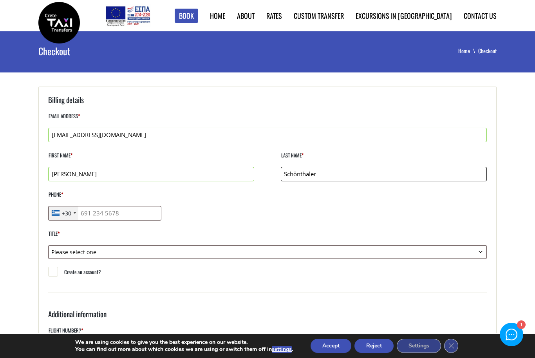
type input "Schönthaler"
click at [73, 214] on div "+30" at bounding box center [64, 213] width 30 height 14
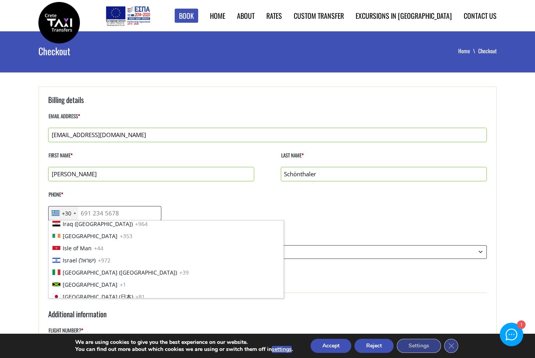
scroll to position [1233, 0]
click at [179, 273] on span "+39" at bounding box center [183, 272] width 9 height 8
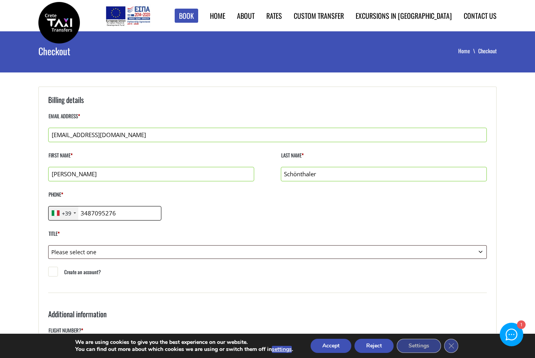
type input "3487095276"
click at [115, 254] on select "Please select one Mr. Mrs." at bounding box center [267, 252] width 438 height 14
select select "mrs"
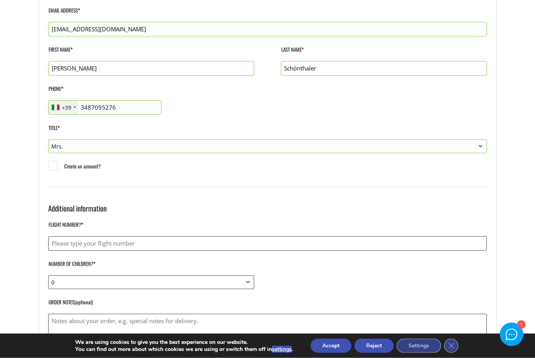
scroll to position [110, 0]
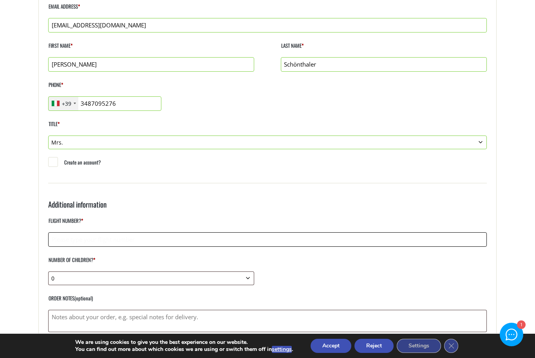
click at [261, 244] on input "Flight number? *" at bounding box center [267, 239] width 438 height 14
type input "LH2638"
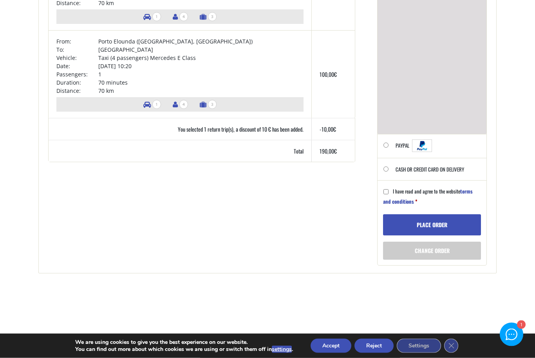
scroll to position [568, 0]
click at [388, 194] on input "I have read and agree to the website terms and conditions *" at bounding box center [385, 191] width 5 height 5
checkbox input "true"
click at [441, 235] on button "Place order" at bounding box center [432, 224] width 98 height 21
click at [445, 235] on button "Place order" at bounding box center [432, 224] width 98 height 21
